Goal: Information Seeking & Learning: Learn about a topic

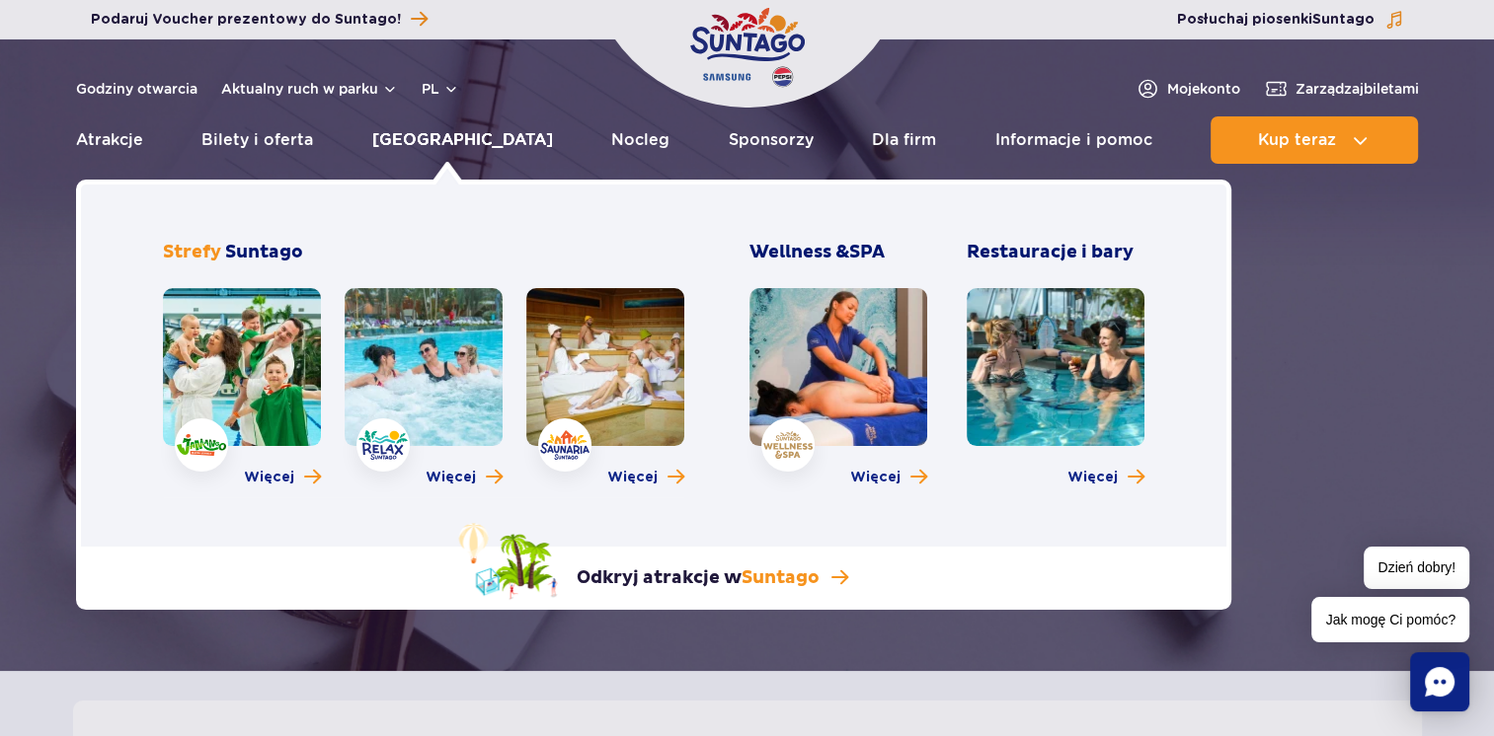
click at [441, 142] on link "[GEOGRAPHIC_DATA]" at bounding box center [462, 139] width 181 height 47
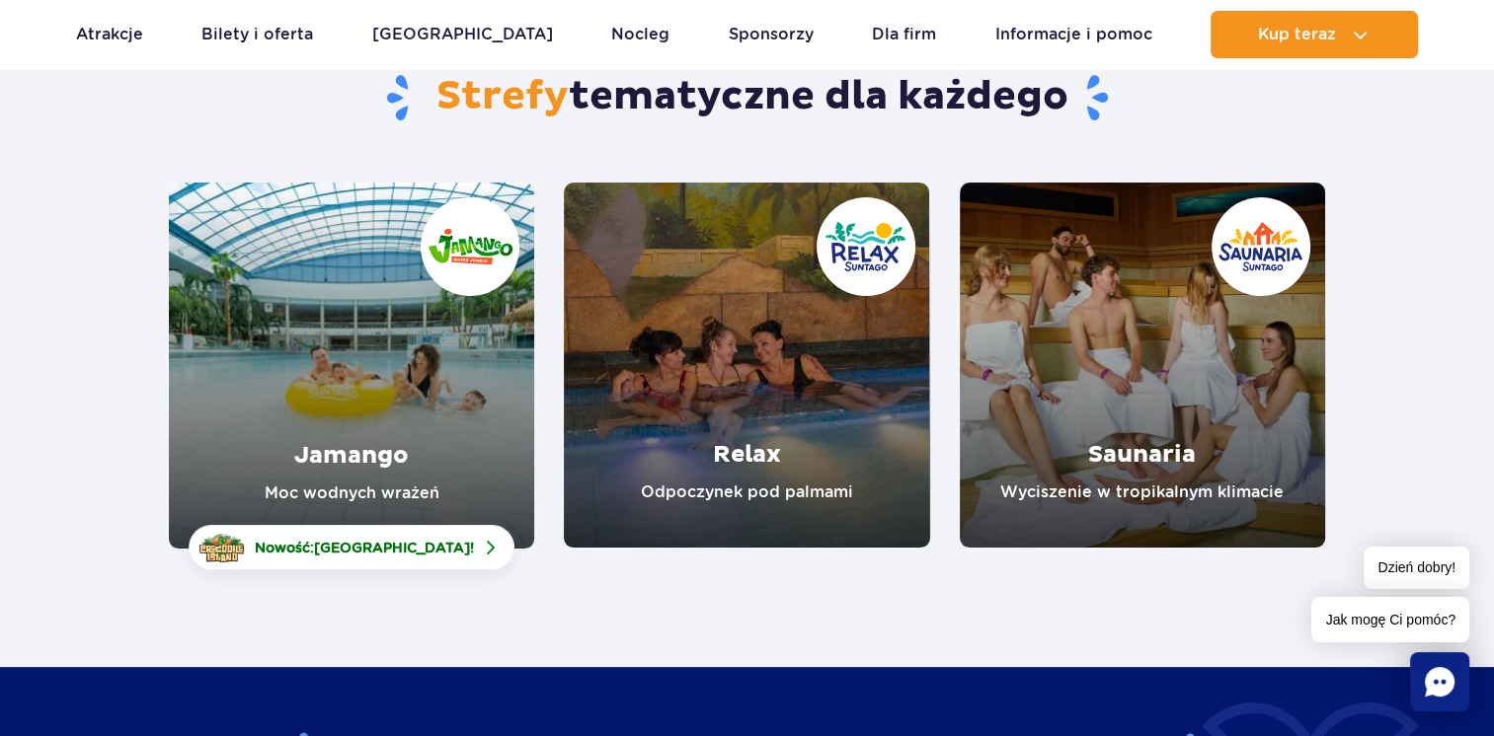
scroll to position [197, 0]
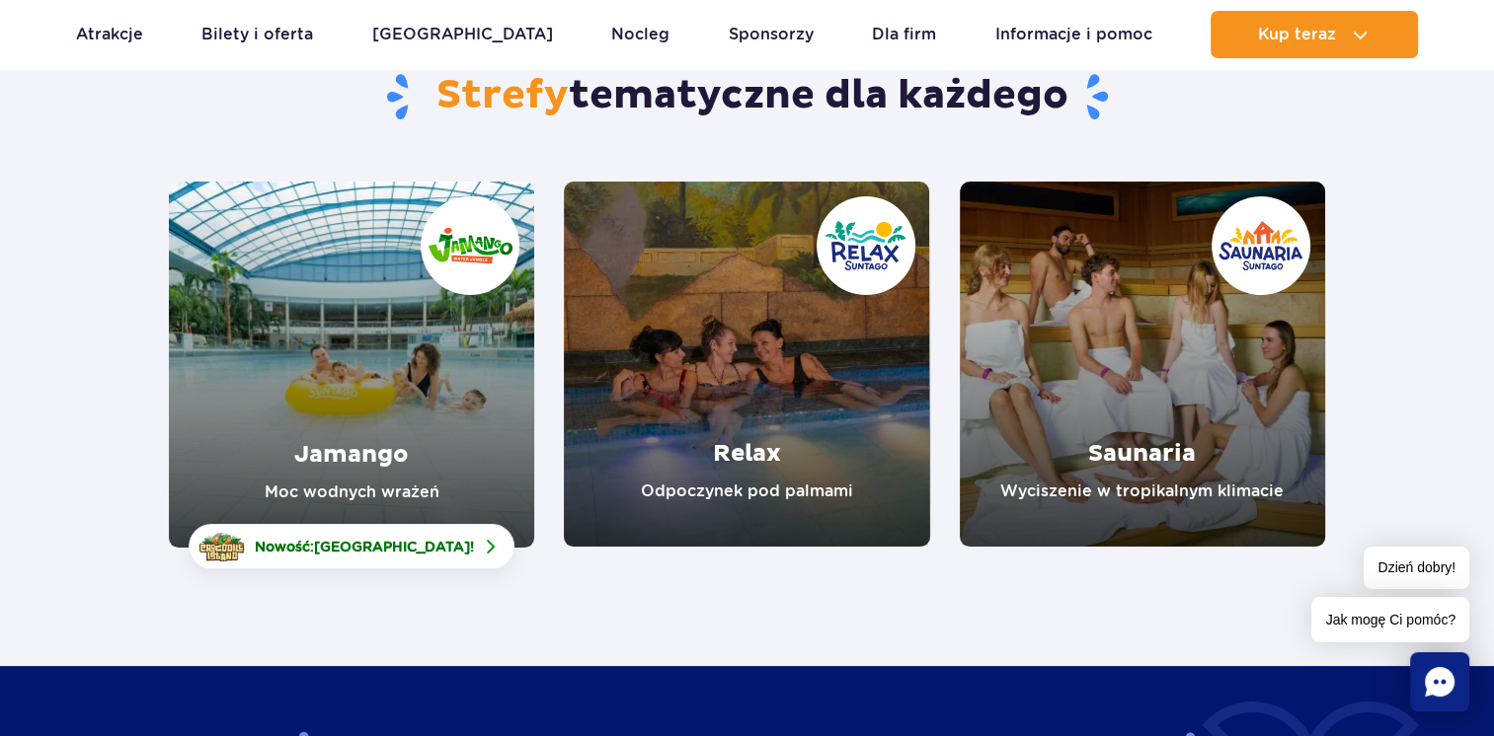
click at [726, 446] on link "Relax" at bounding box center [746, 364] width 365 height 365
click at [383, 432] on link "Jamango" at bounding box center [351, 365] width 365 height 366
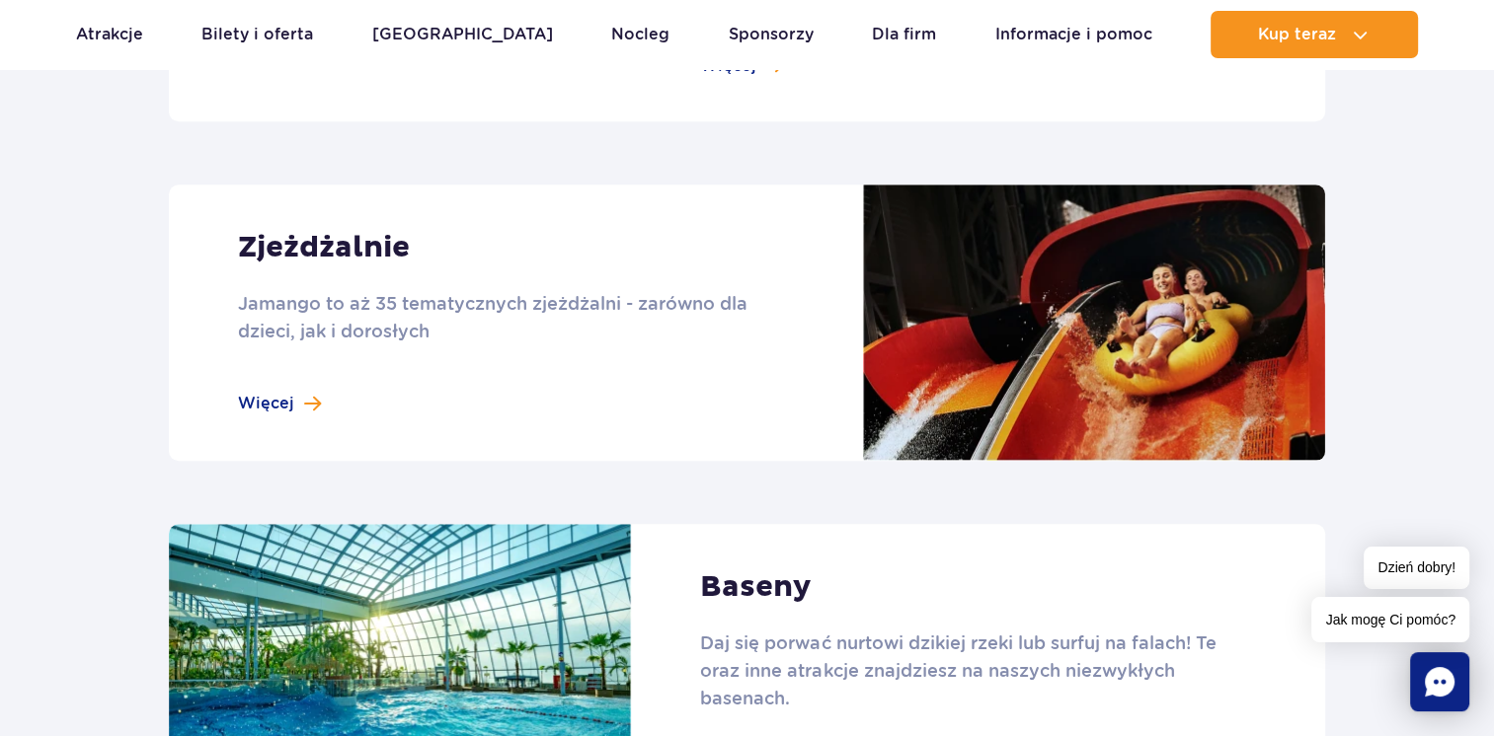
scroll to position [1777, 0]
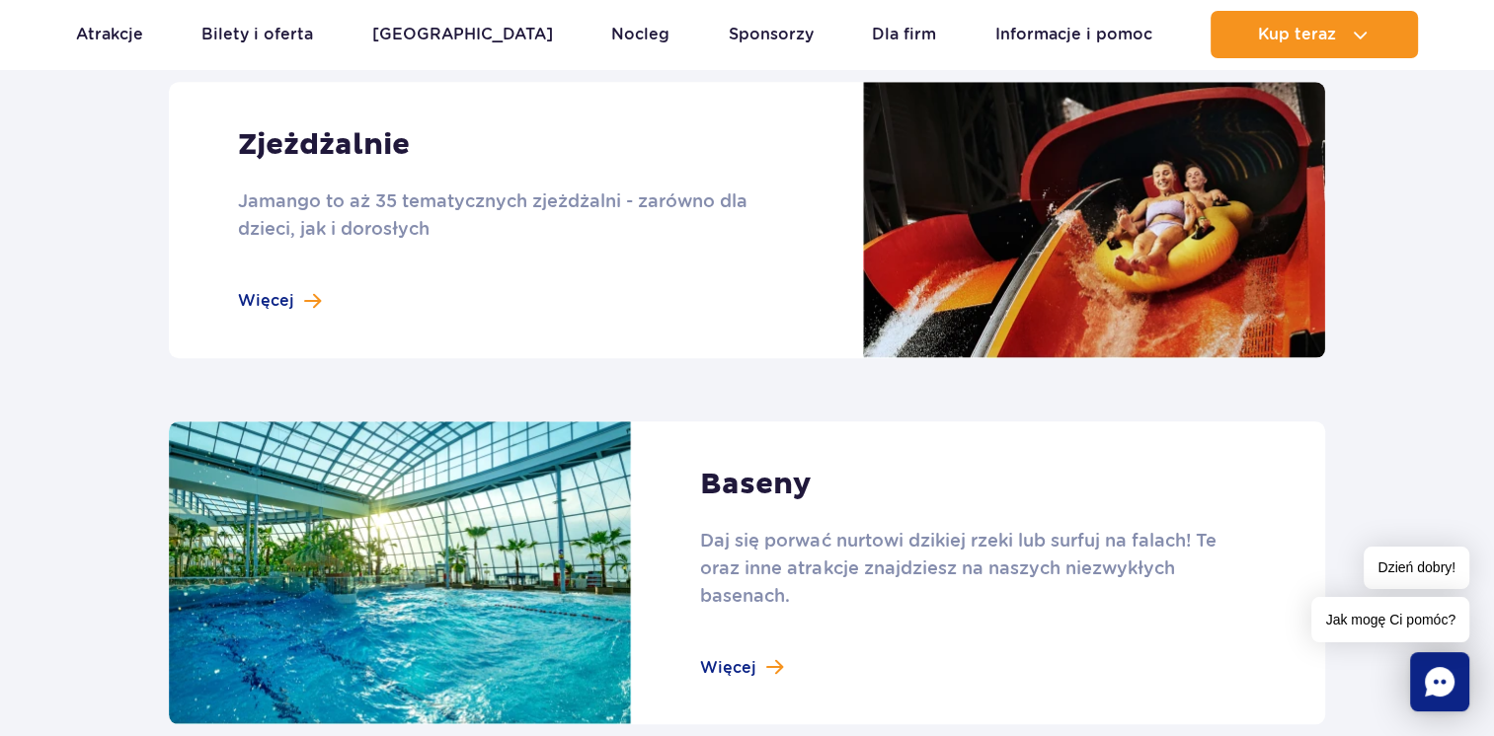
click at [284, 300] on link at bounding box center [747, 220] width 1156 height 276
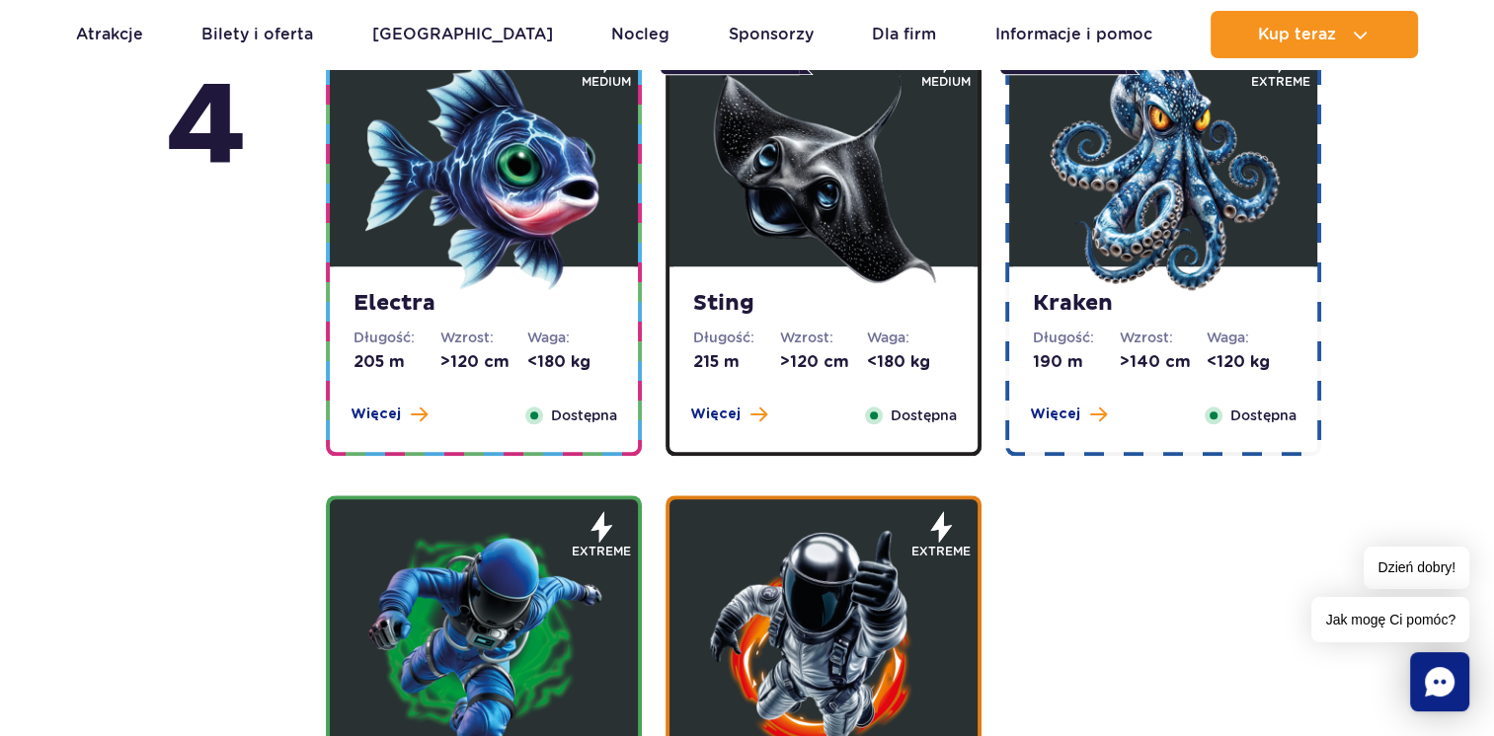
scroll to position [1974, 0]
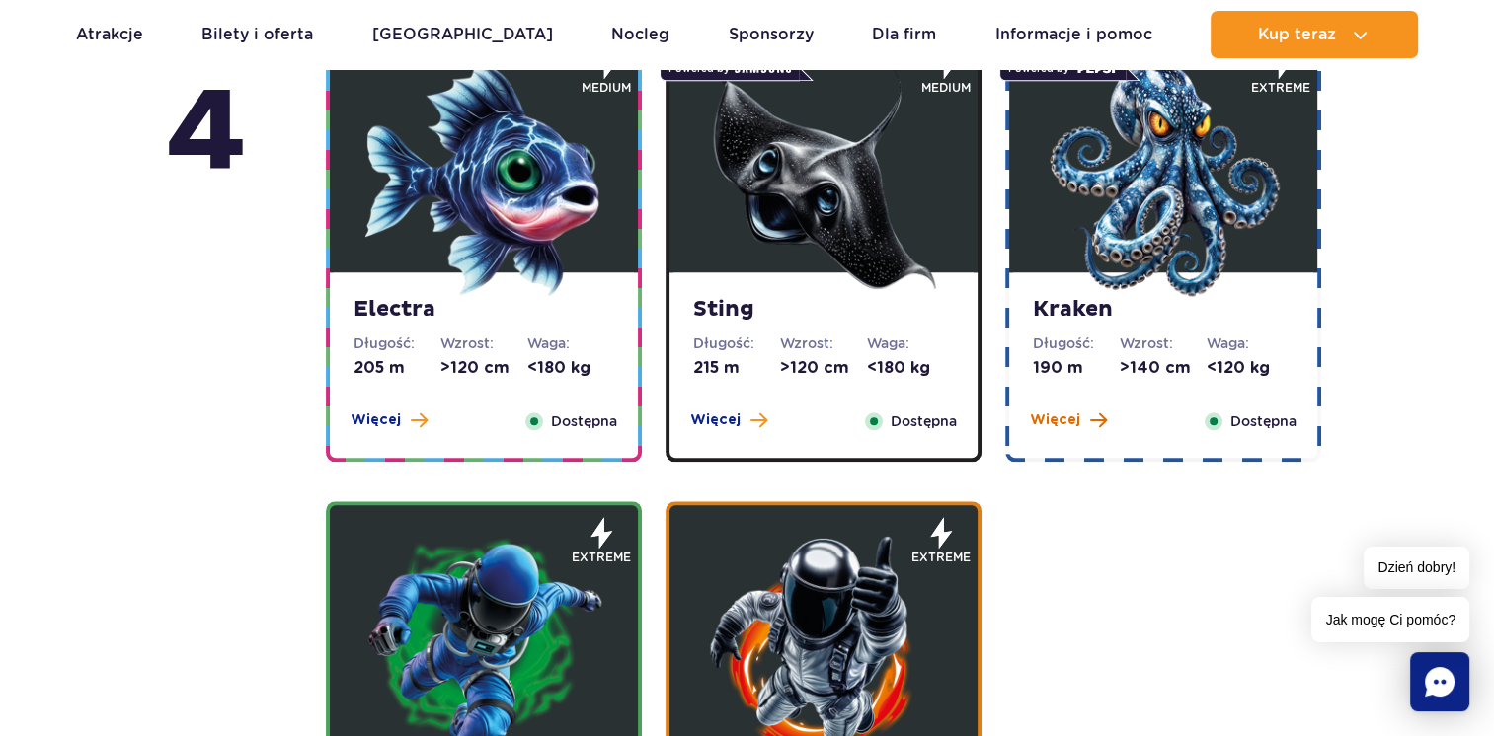
click at [1064, 421] on span "Więcej" at bounding box center [1055, 421] width 50 height 20
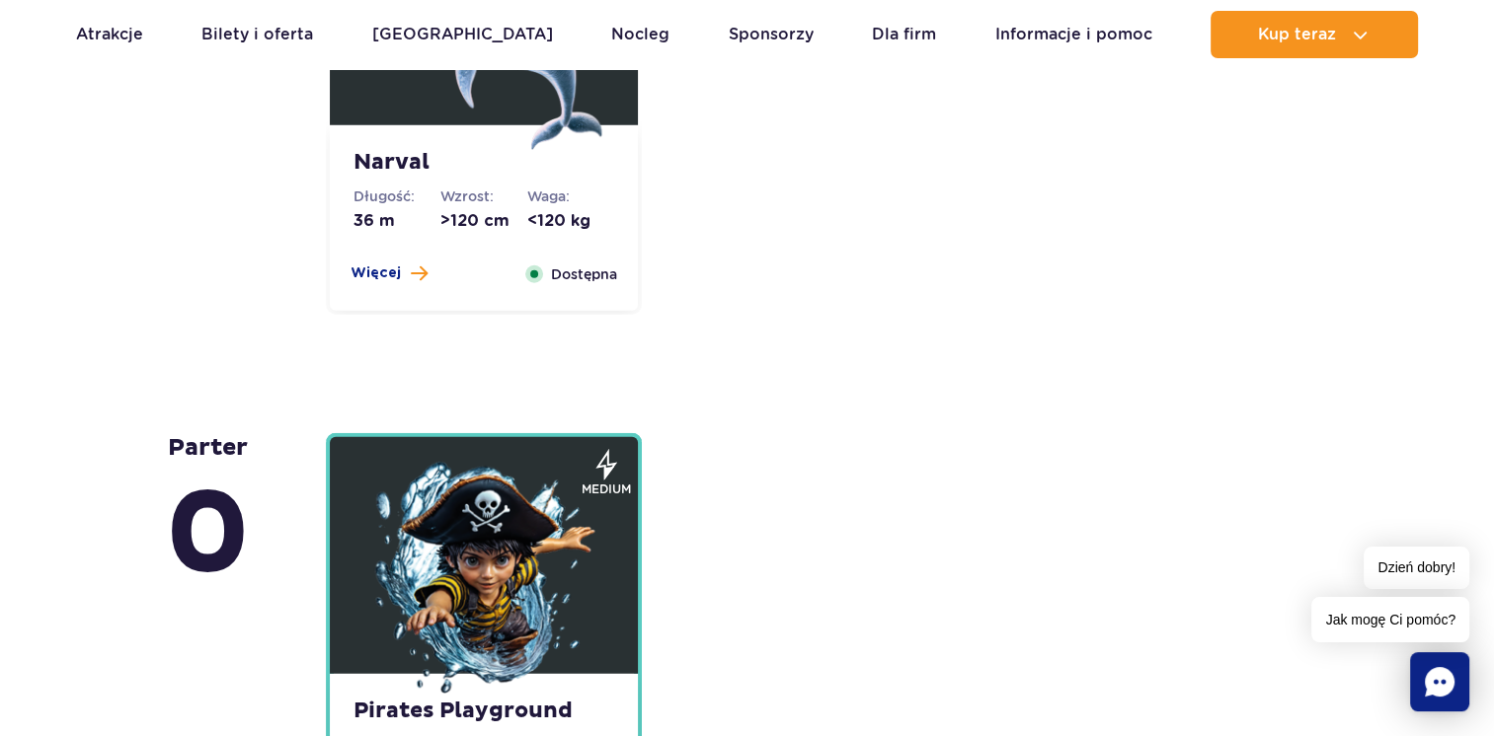
scroll to position [5520, 0]
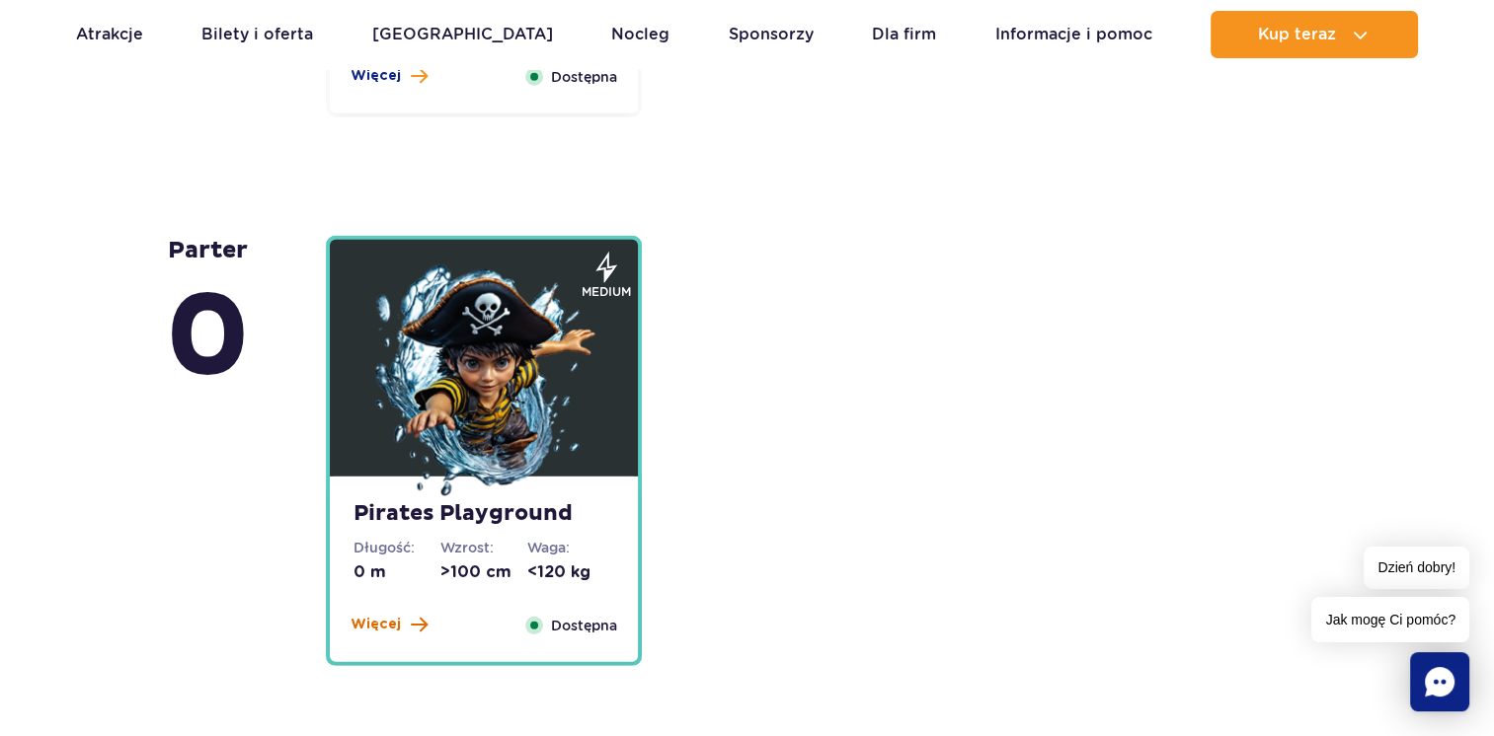
click at [377, 626] on span "Więcej" at bounding box center [375, 625] width 50 height 20
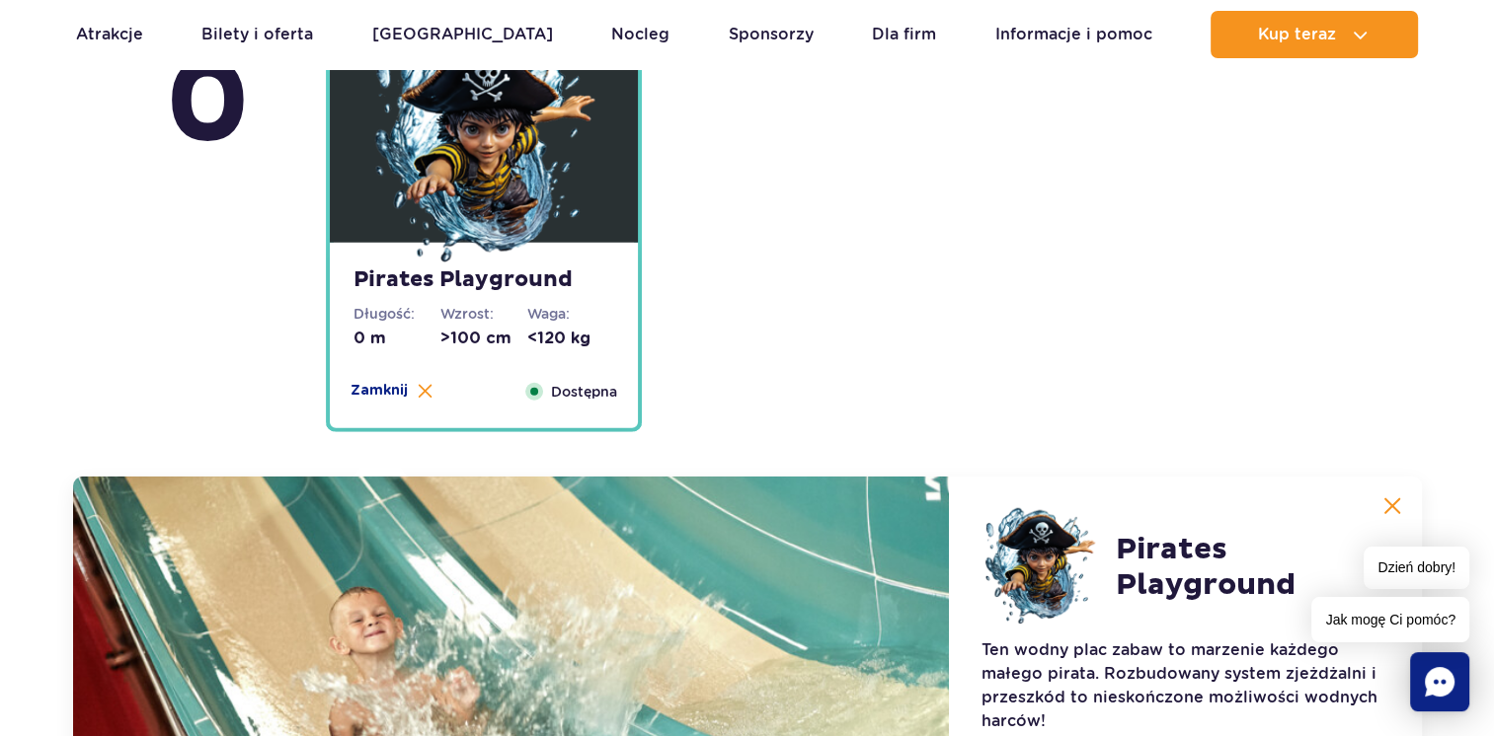
scroll to position [5497, 0]
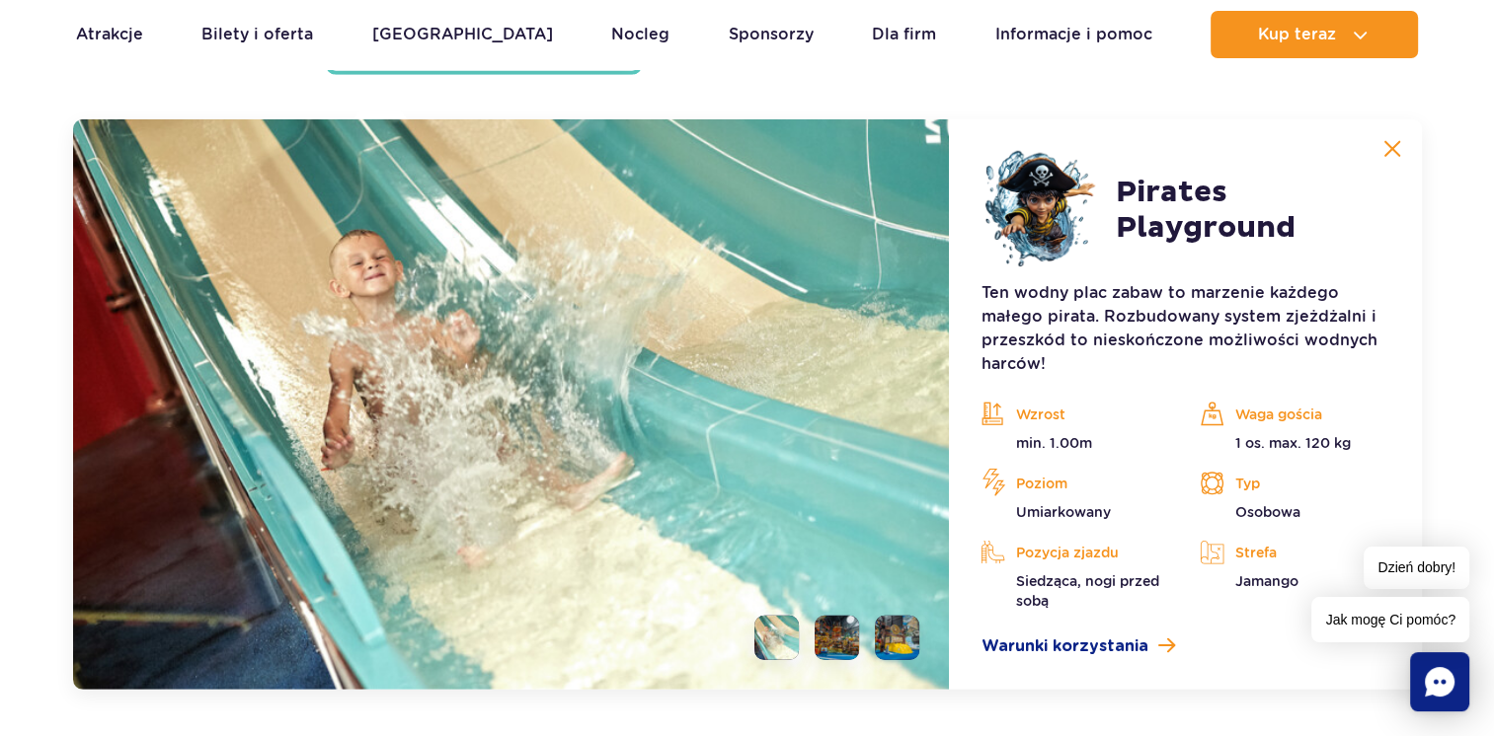
click at [1388, 152] on img at bounding box center [1392, 149] width 18 height 18
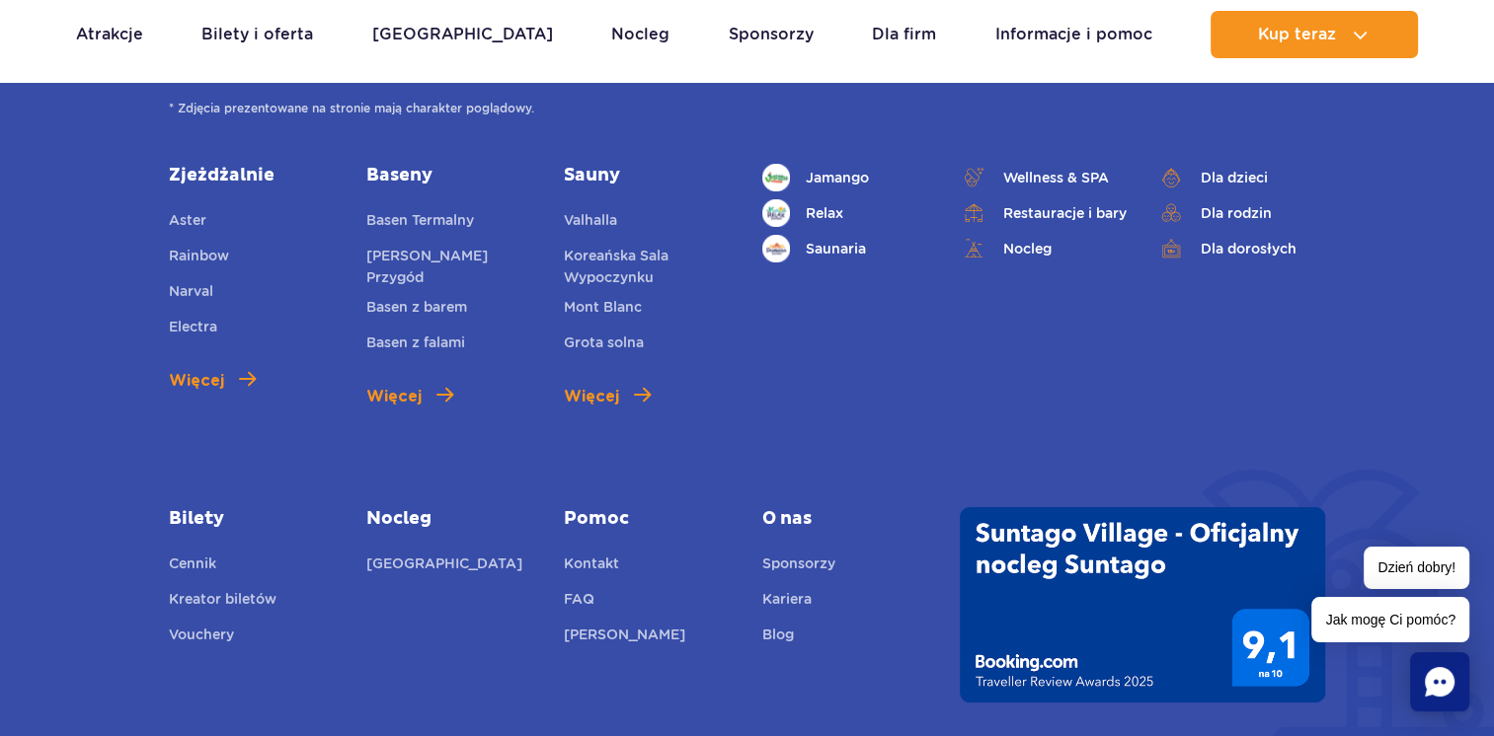
scroll to position [7866, 0]
